Goal: Check status

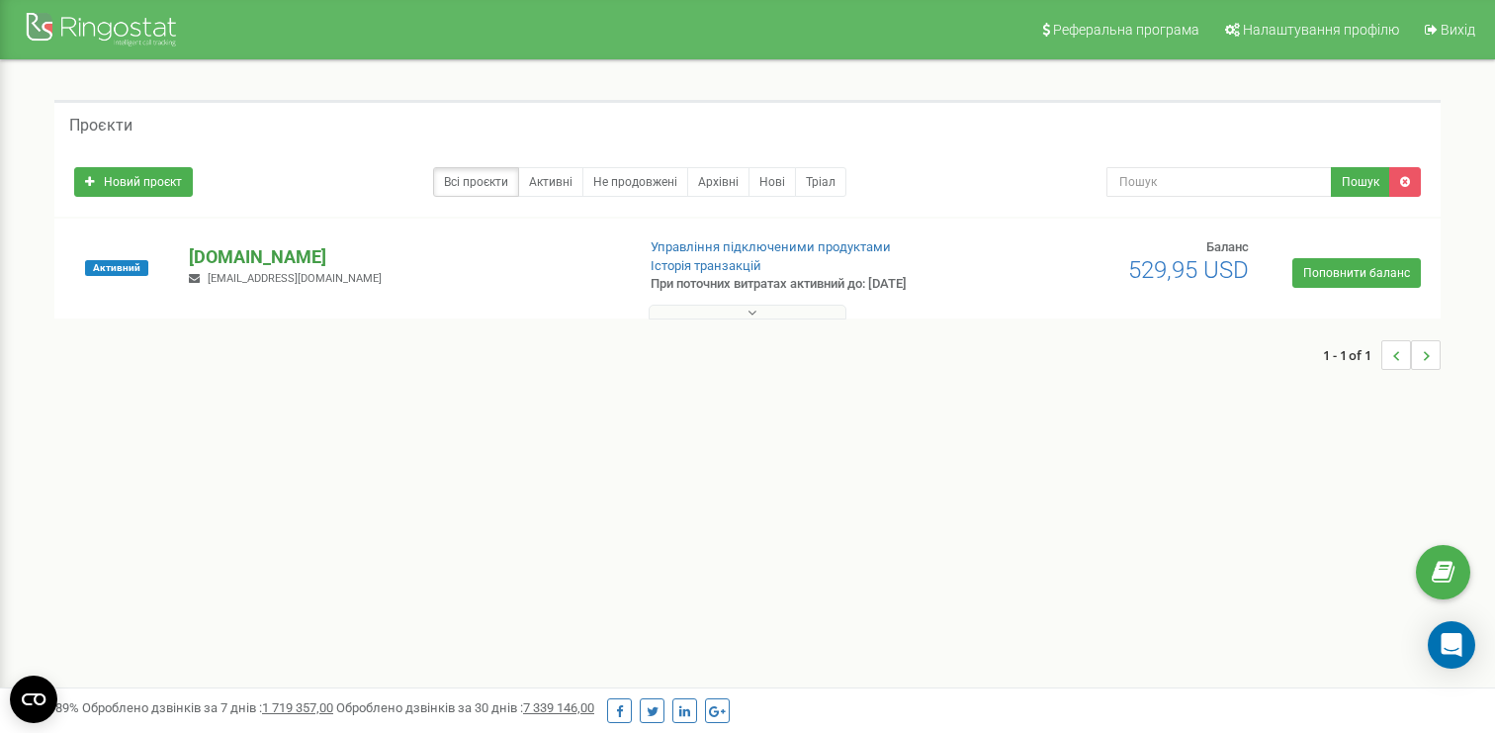
click at [270, 255] on p "[DOMAIN_NAME]" at bounding box center [403, 257] width 429 height 26
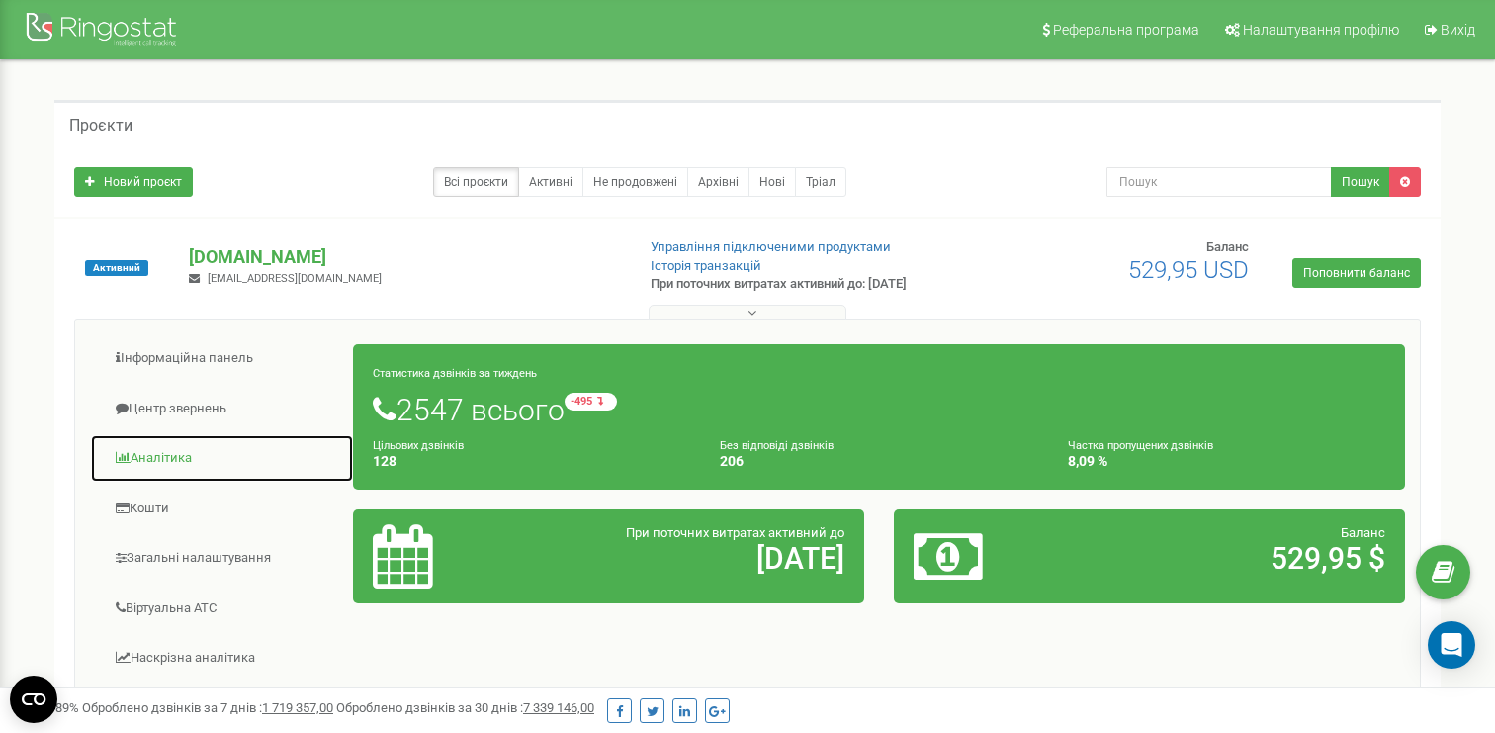
click at [177, 450] on link "Аналiтика" at bounding box center [222, 458] width 264 height 48
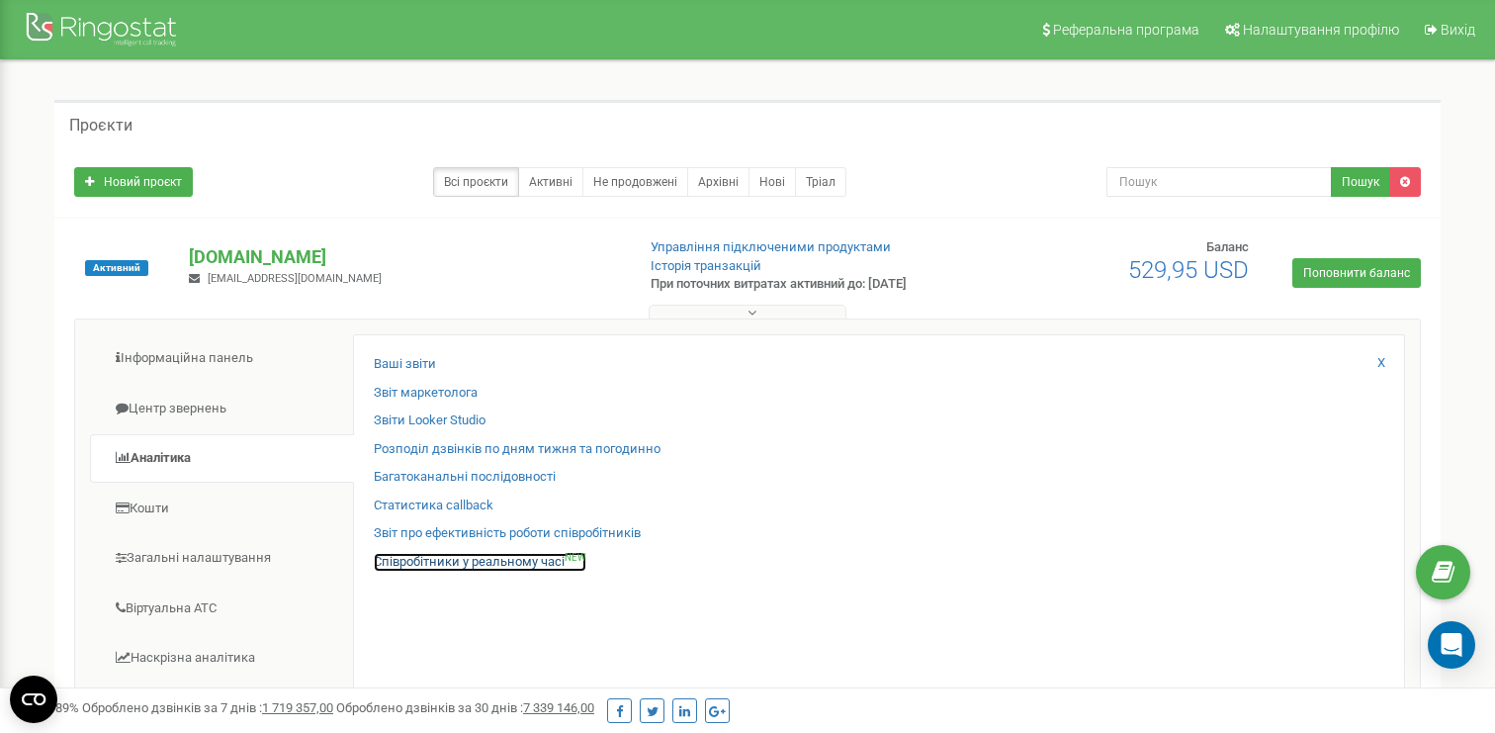
click at [390, 553] on link "Співробітники у реальному часі NEW" at bounding box center [480, 562] width 213 height 19
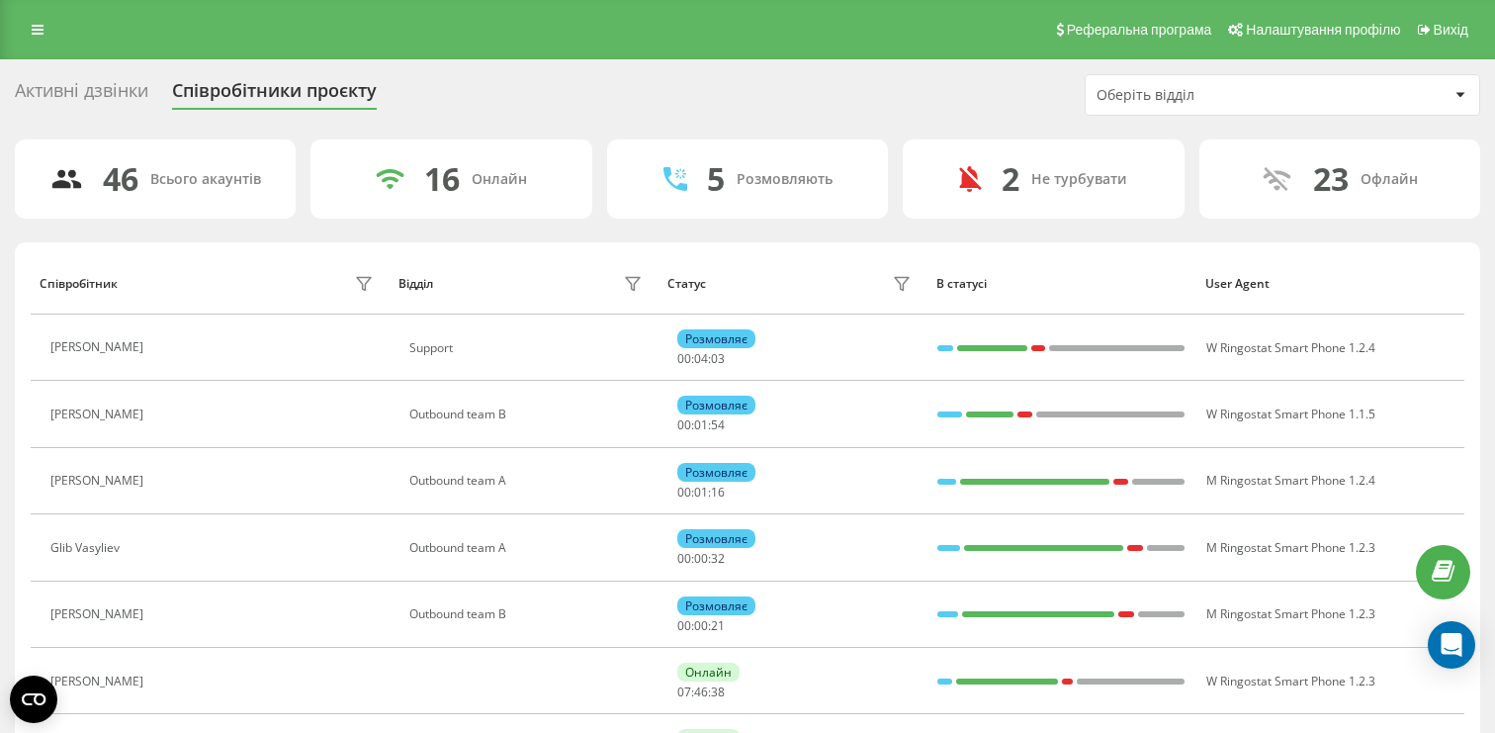
click at [1138, 108] on div "Оберіть відділ" at bounding box center [1283, 95] width 394 height 40
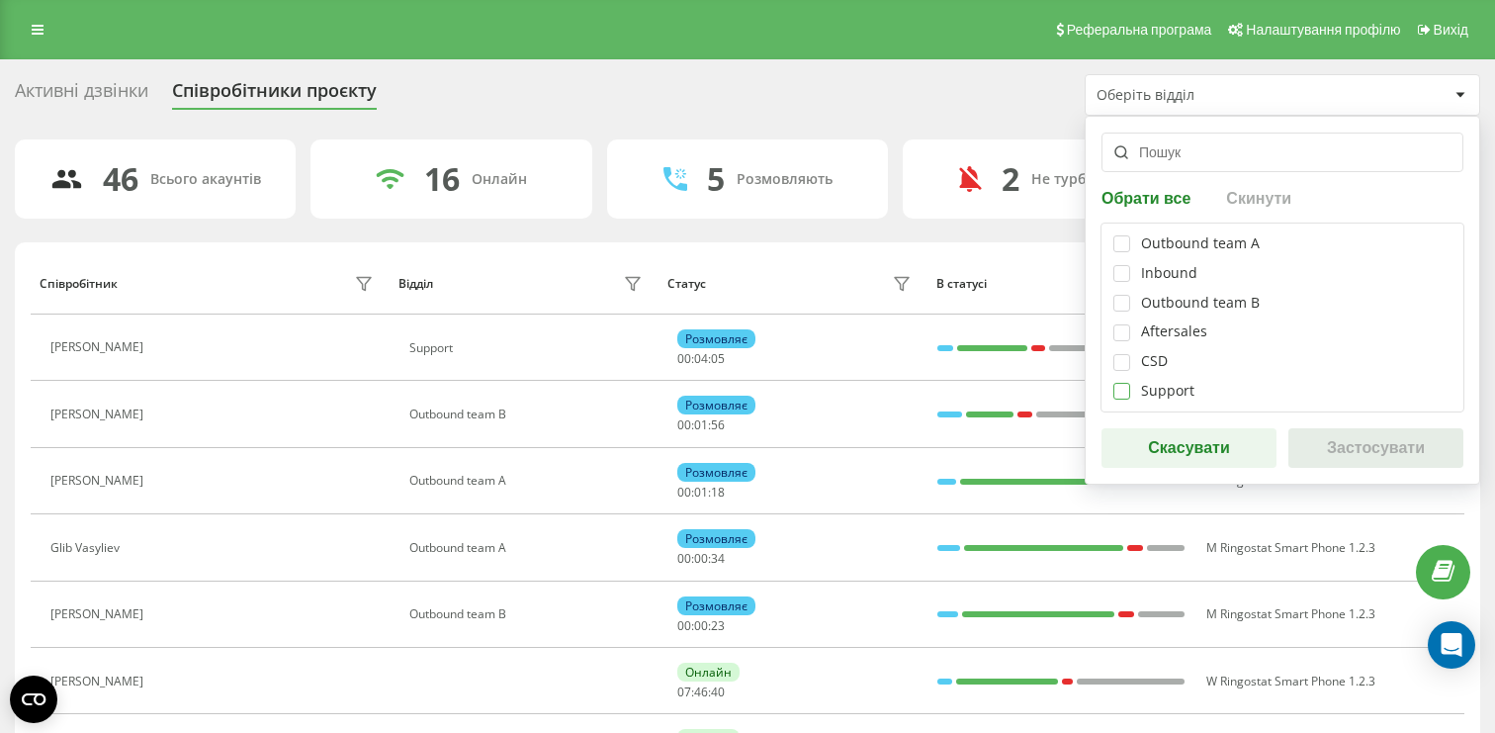
click at [1117, 383] on label at bounding box center [1121, 383] width 17 height 0
checkbox input "true"
click at [1330, 451] on button "Застосувати" at bounding box center [1375, 448] width 175 height 40
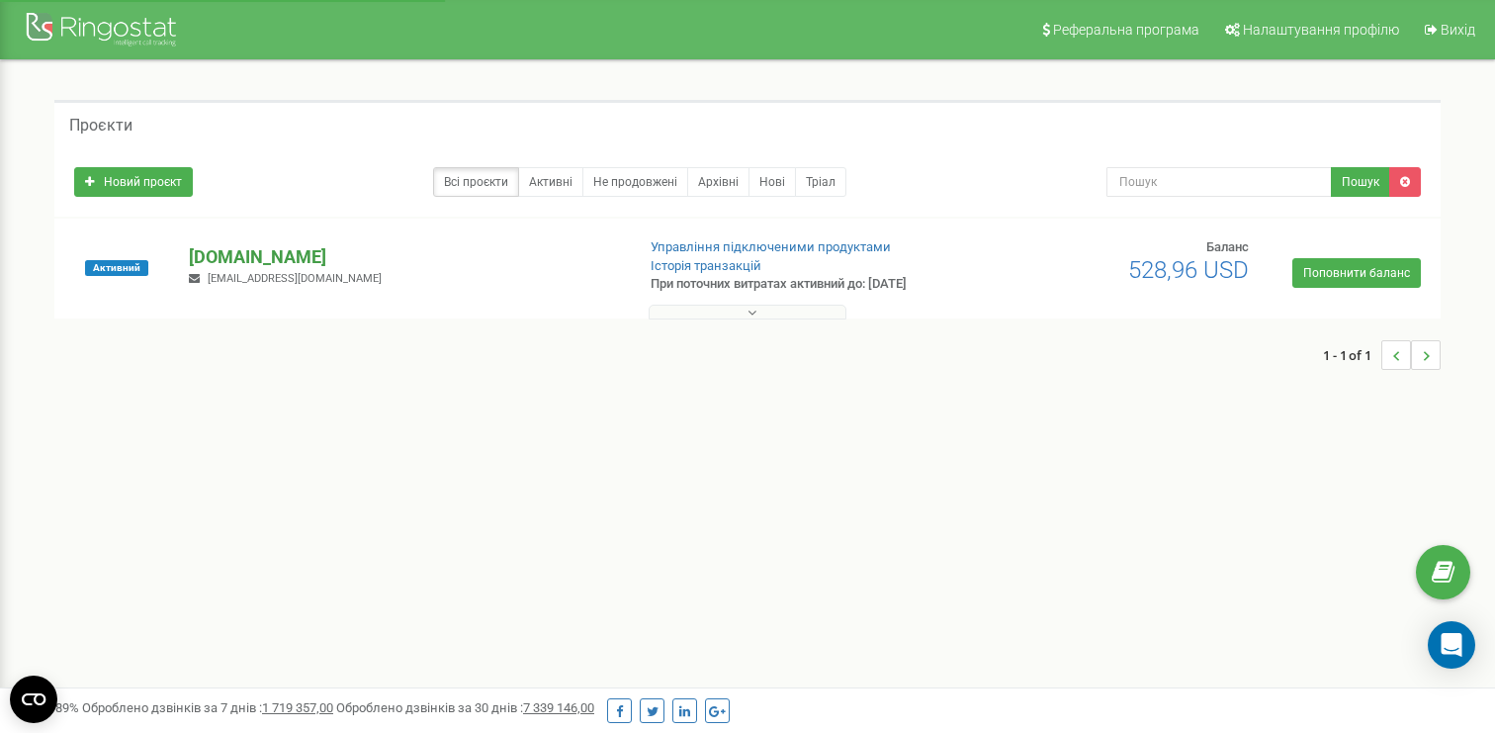
click at [252, 248] on p "[DOMAIN_NAME]" at bounding box center [403, 257] width 429 height 26
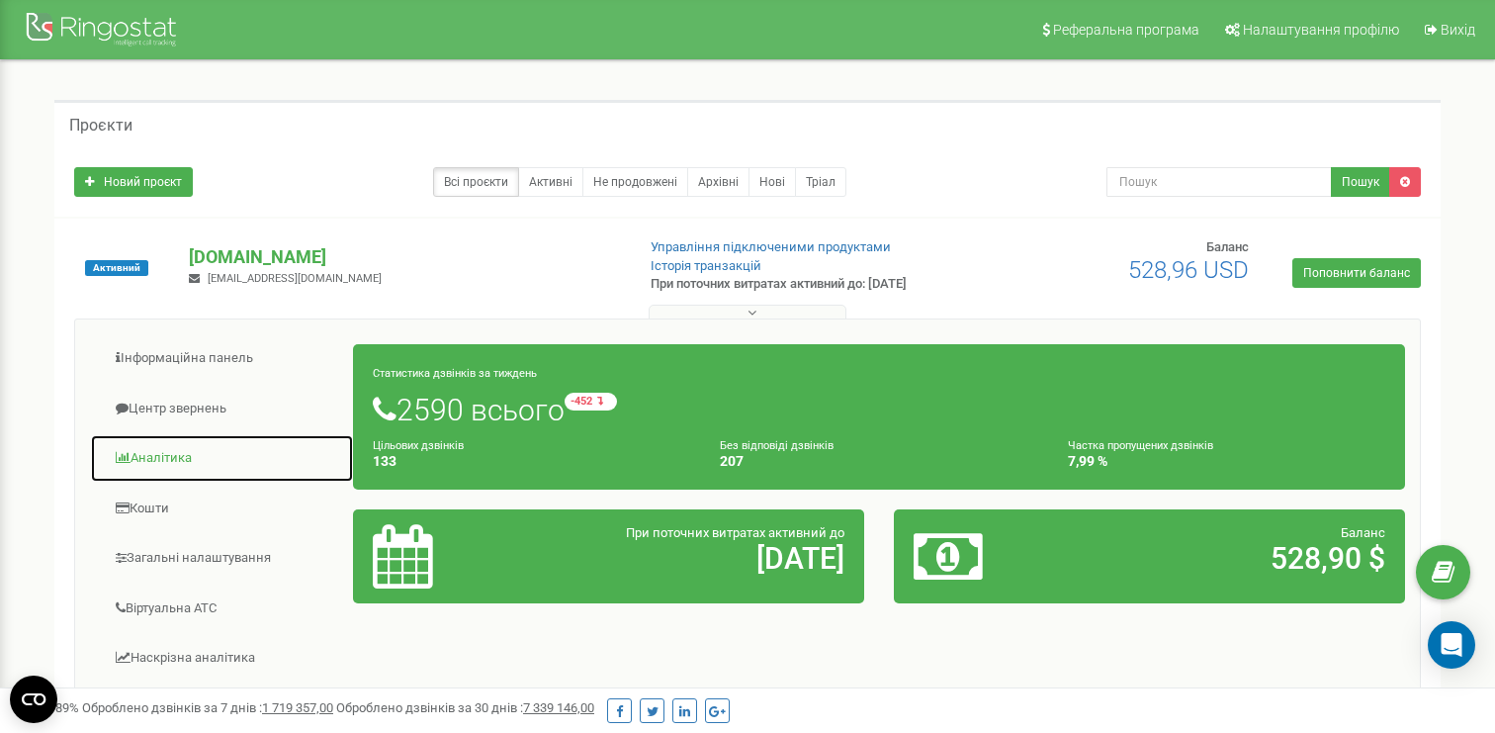
click at [172, 459] on link "Аналiтика" at bounding box center [222, 458] width 264 height 48
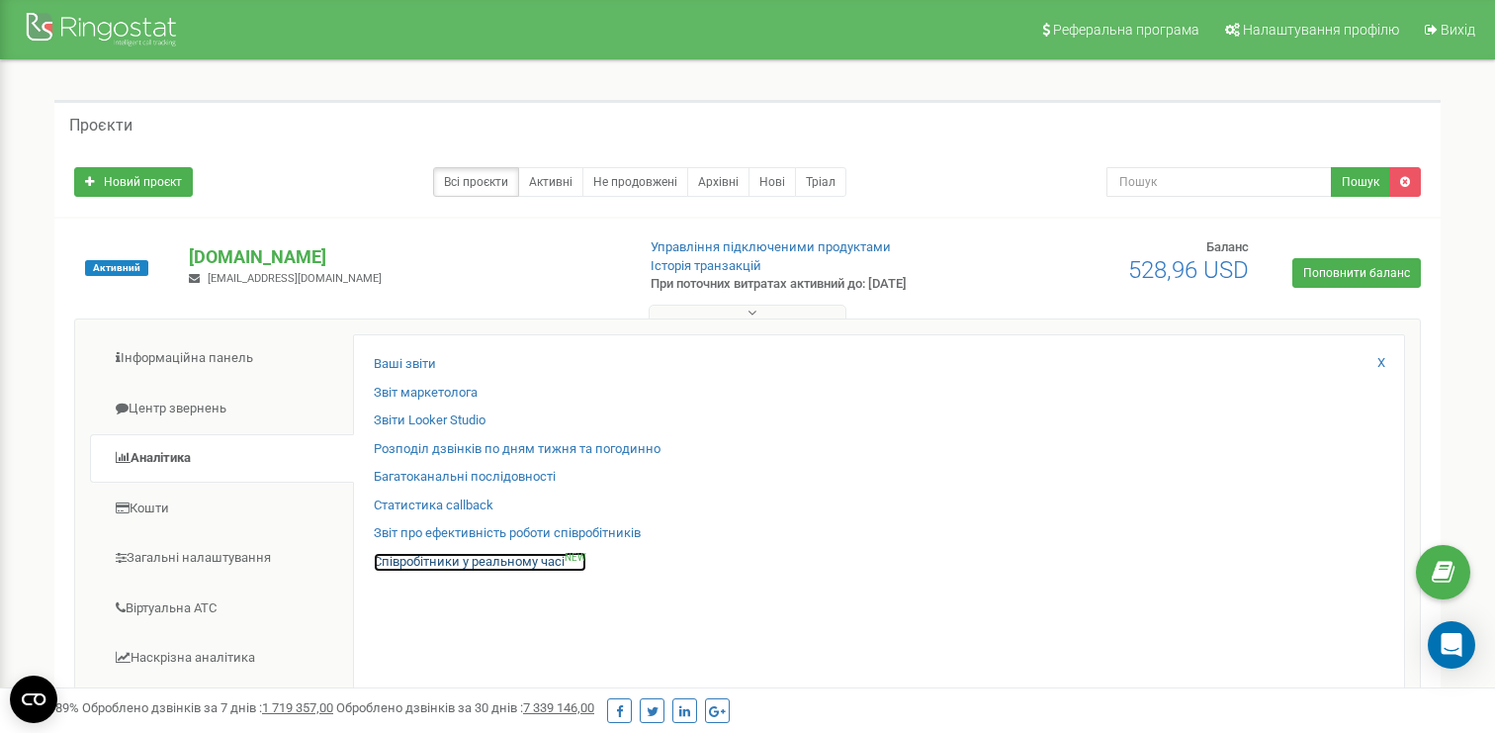
click at [505, 567] on link "Співробітники у реальному часі NEW" at bounding box center [480, 562] width 213 height 19
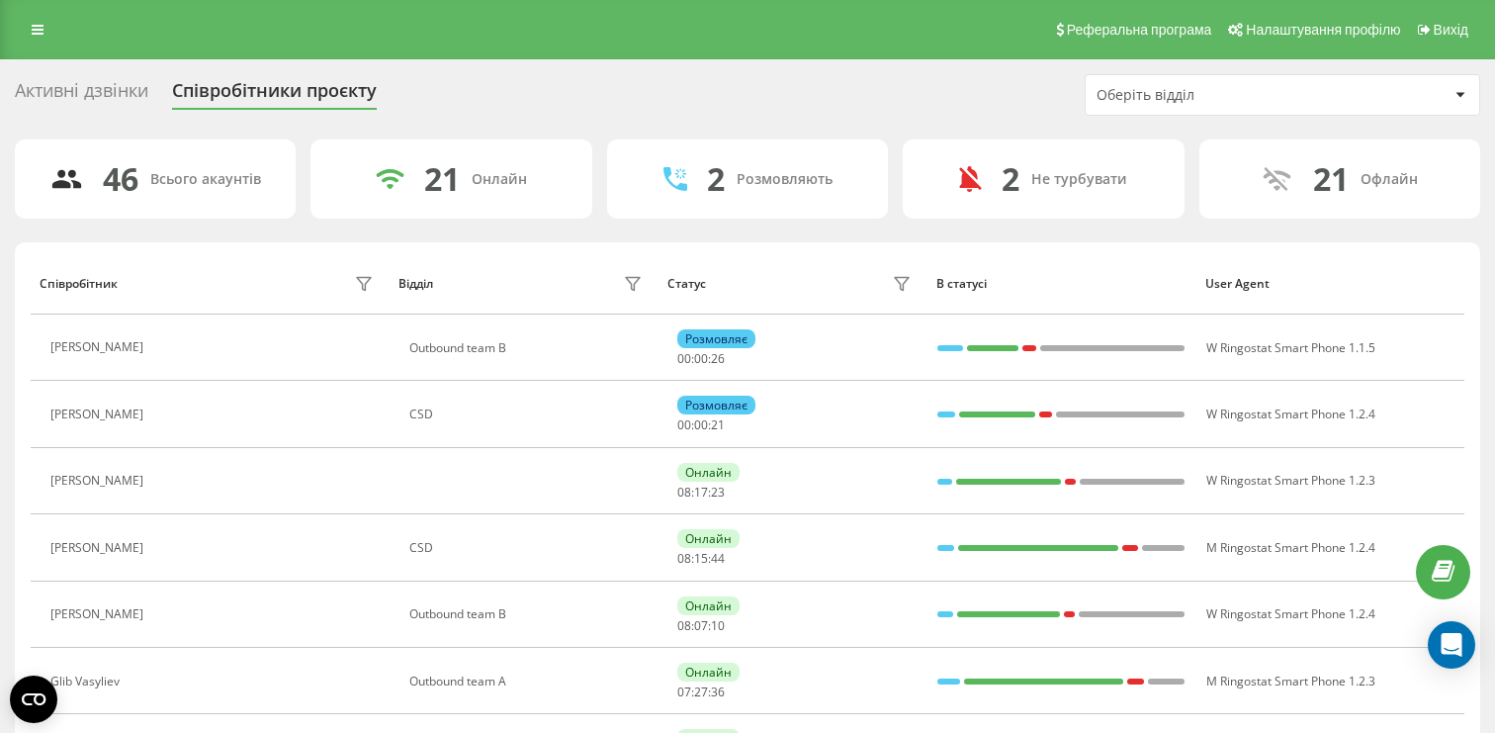
click at [1208, 94] on div "Оберіть відділ" at bounding box center [1215, 95] width 236 height 17
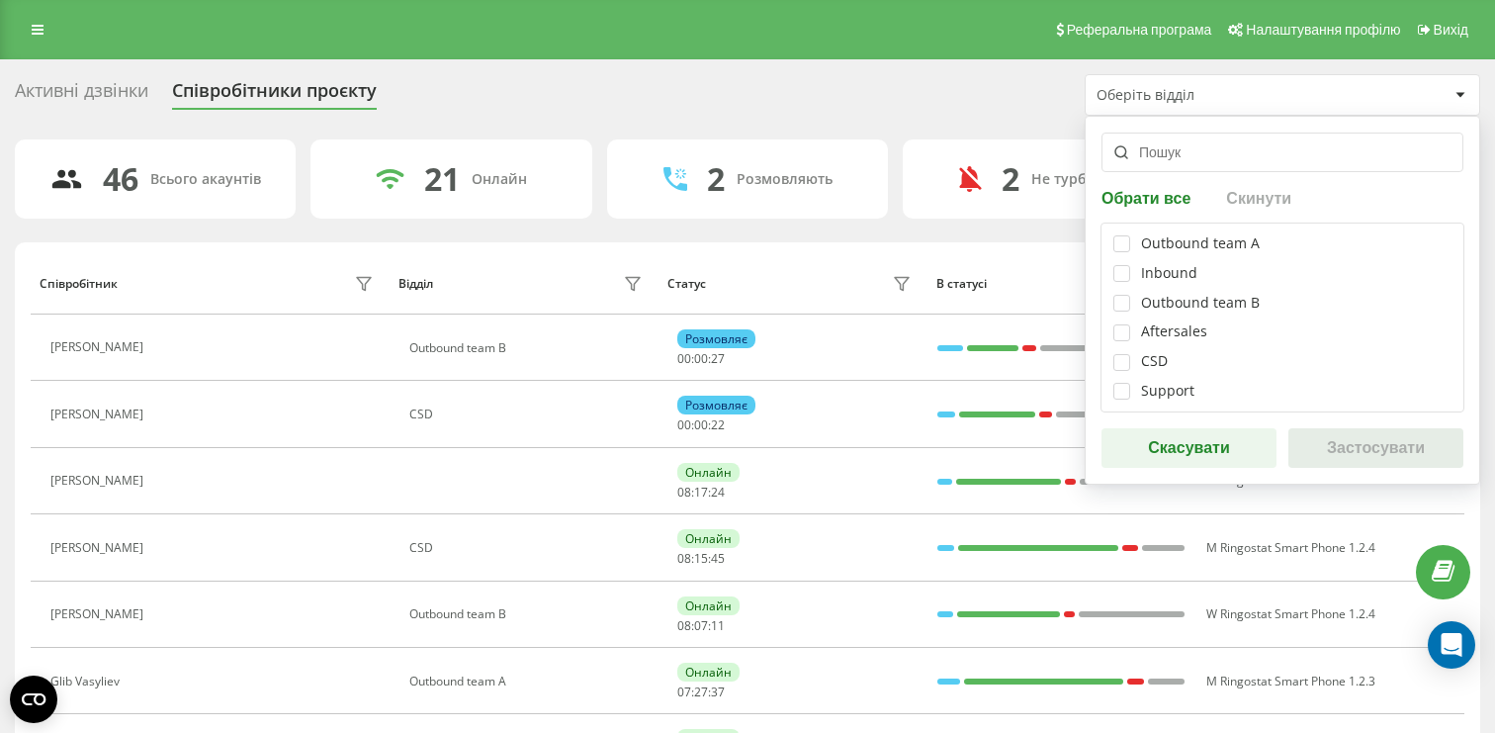
click at [1122, 400] on div "Outbound team A Inbound Outbound team B Aftersales CSD Support" at bounding box center [1283, 317] width 364 height 190
click at [1121, 383] on label at bounding box center [1121, 383] width 17 height 0
checkbox input "true"
click at [1357, 433] on button "Застосувати" at bounding box center [1375, 448] width 175 height 40
